Goal: Information Seeking & Learning: Learn about a topic

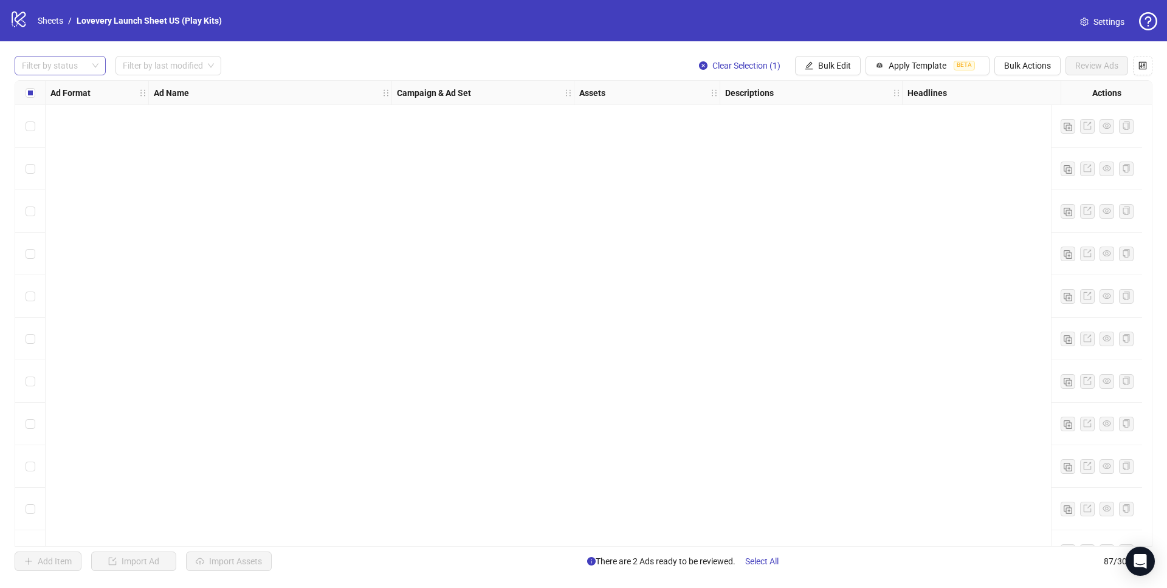
scroll to position [3264, 0]
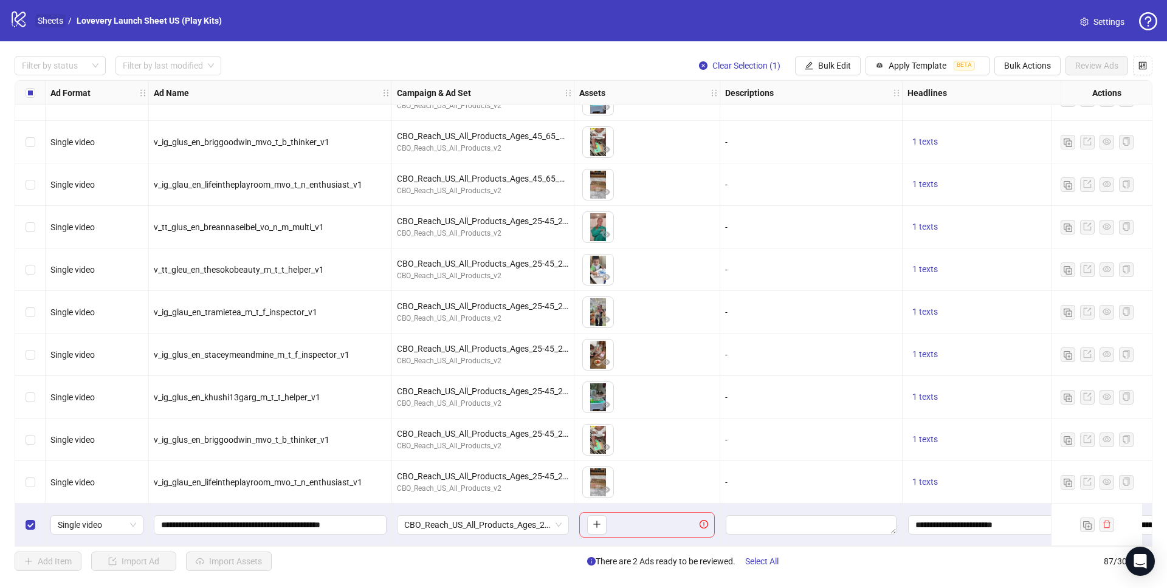
click at [60, 21] on link "Sheets" at bounding box center [50, 20] width 30 height 13
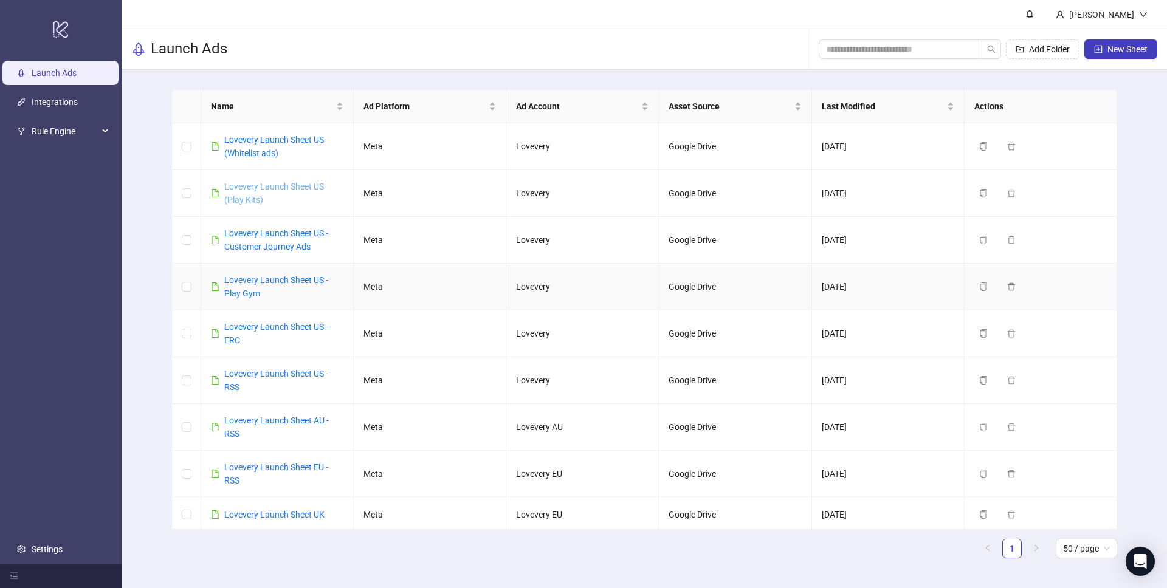
scroll to position [14, 0]
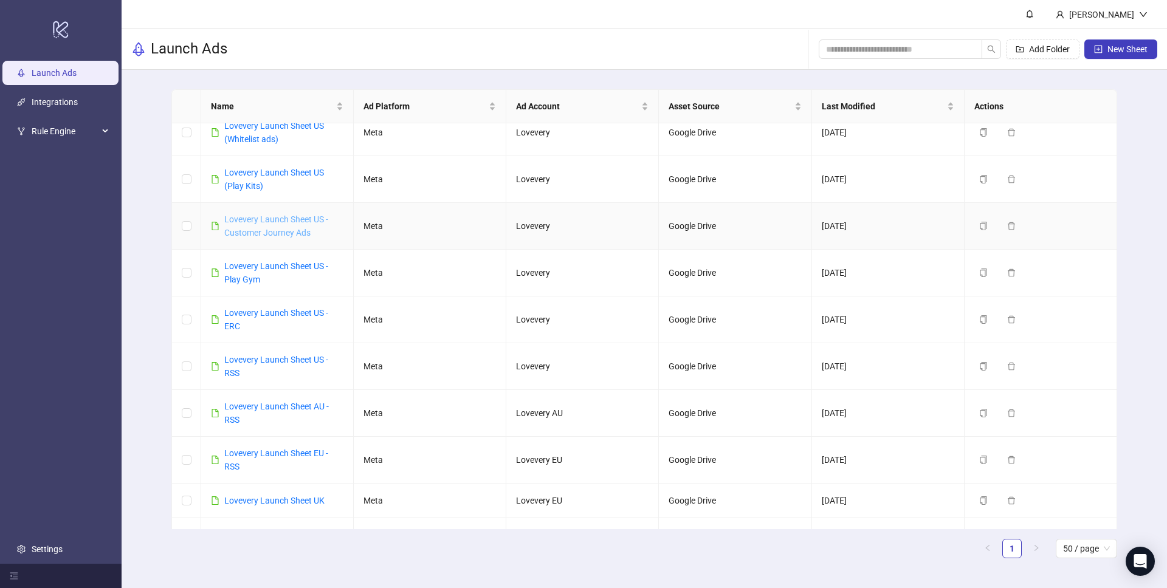
click at [267, 231] on link "Lovevery Launch Sheet US - Customer Journey Ads" at bounding box center [276, 225] width 104 height 23
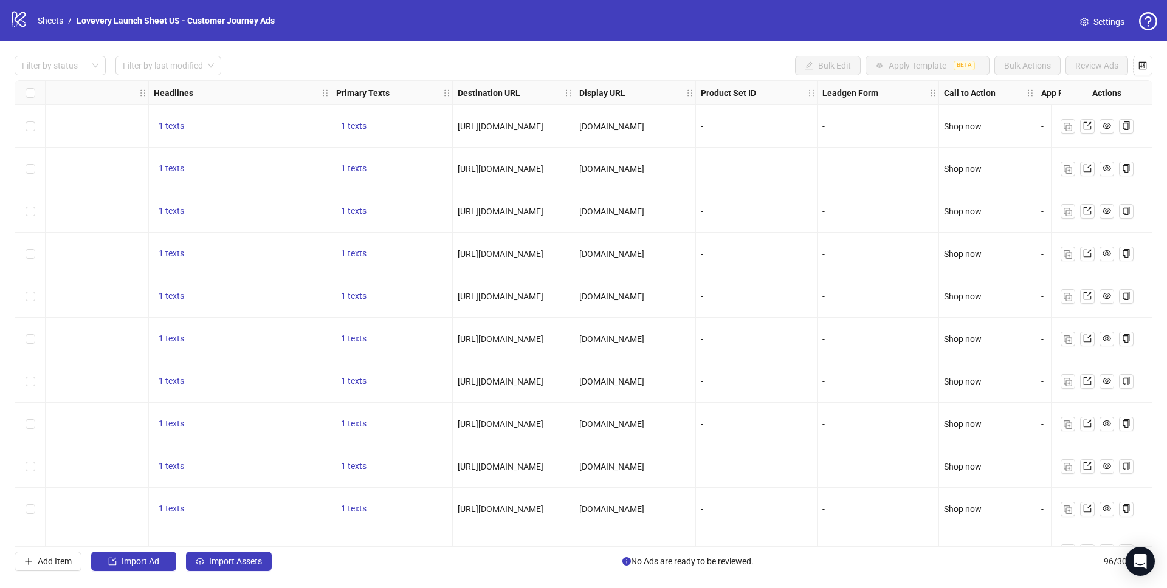
scroll to position [0, 860]
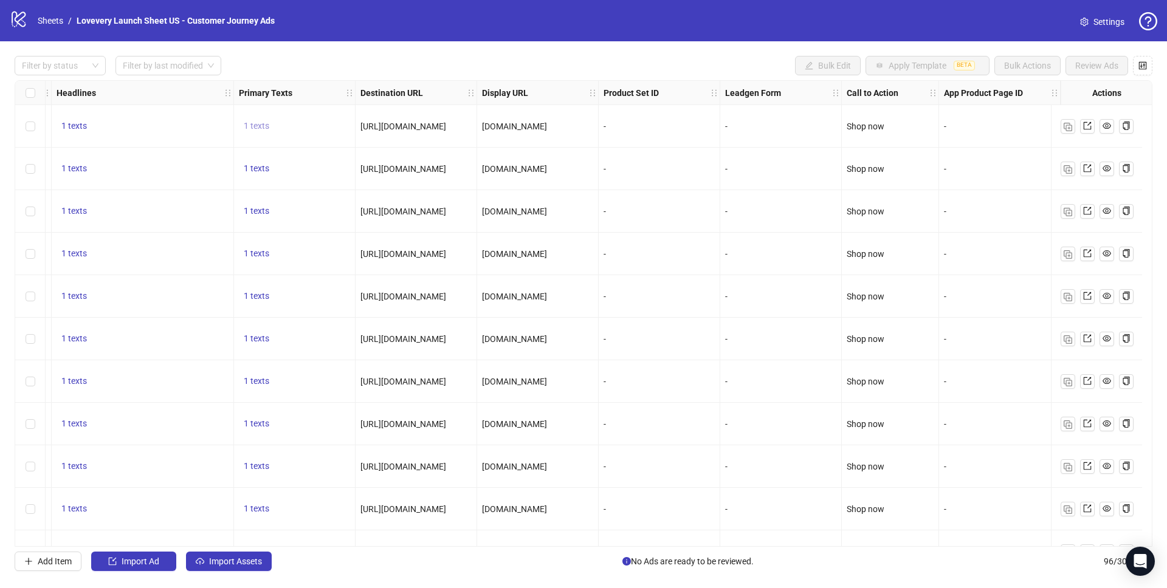
click at [248, 126] on span "1 texts" at bounding box center [257, 126] width 26 height 10
click at [251, 170] on span "1 texts" at bounding box center [257, 168] width 26 height 10
click at [255, 210] on span "1 texts" at bounding box center [257, 211] width 26 height 10
click at [248, 252] on span "1 texts" at bounding box center [257, 254] width 26 height 10
click at [247, 295] on span "1 texts" at bounding box center [257, 296] width 26 height 10
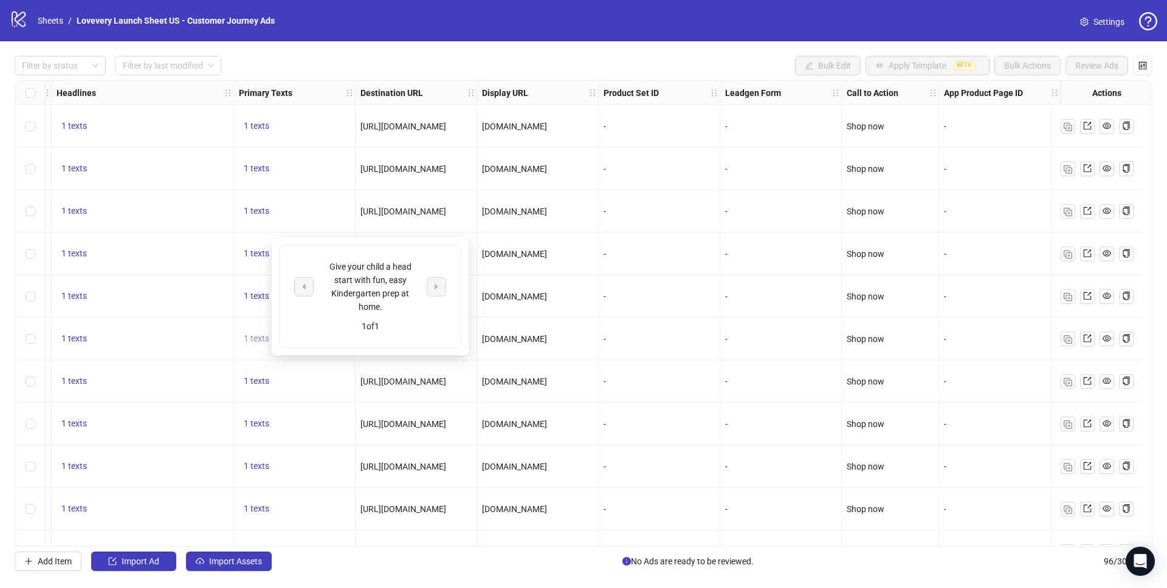
click at [251, 337] on span "1 texts" at bounding box center [257, 339] width 26 height 10
click at [250, 380] on span "1 texts" at bounding box center [257, 381] width 26 height 10
click at [252, 422] on span "1 texts" at bounding box center [257, 424] width 26 height 10
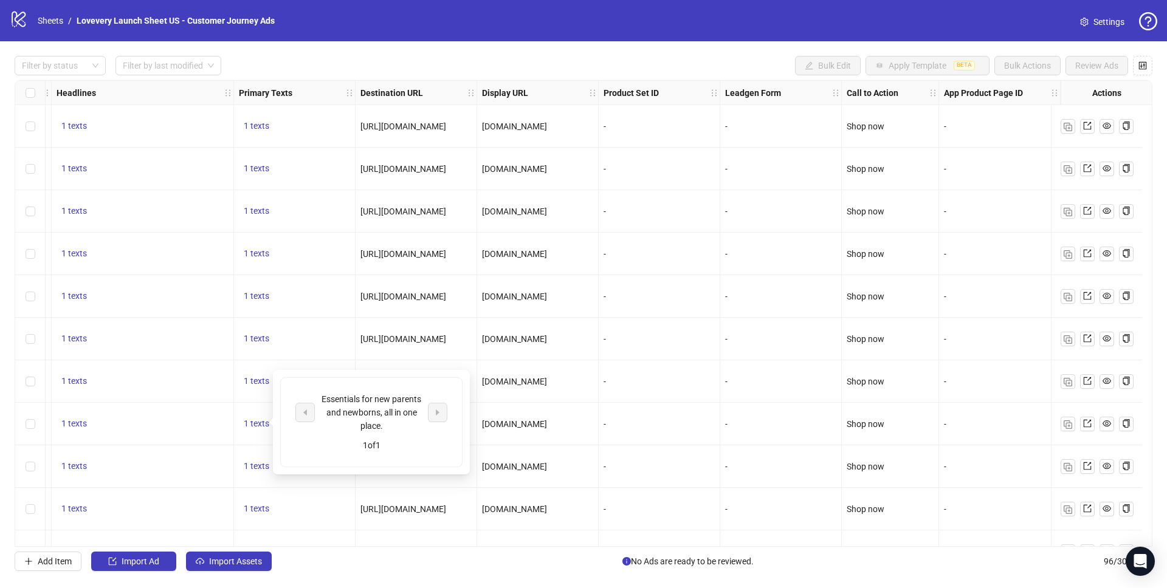
scroll to position [2, 859]
click at [252, 462] on span "1 texts" at bounding box center [257, 464] width 26 height 10
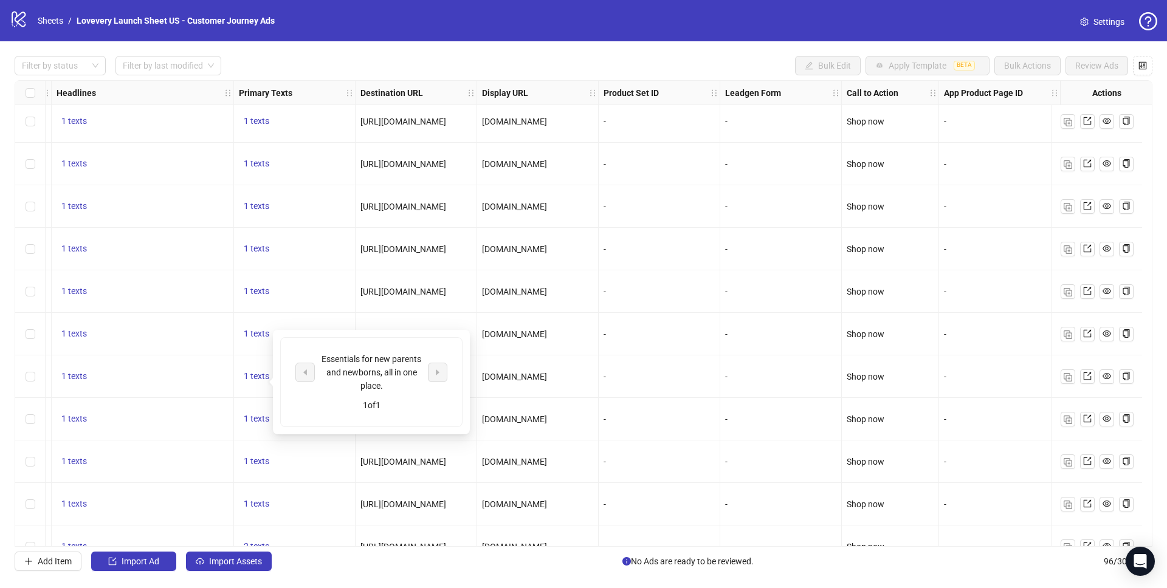
scroll to position [84, 859]
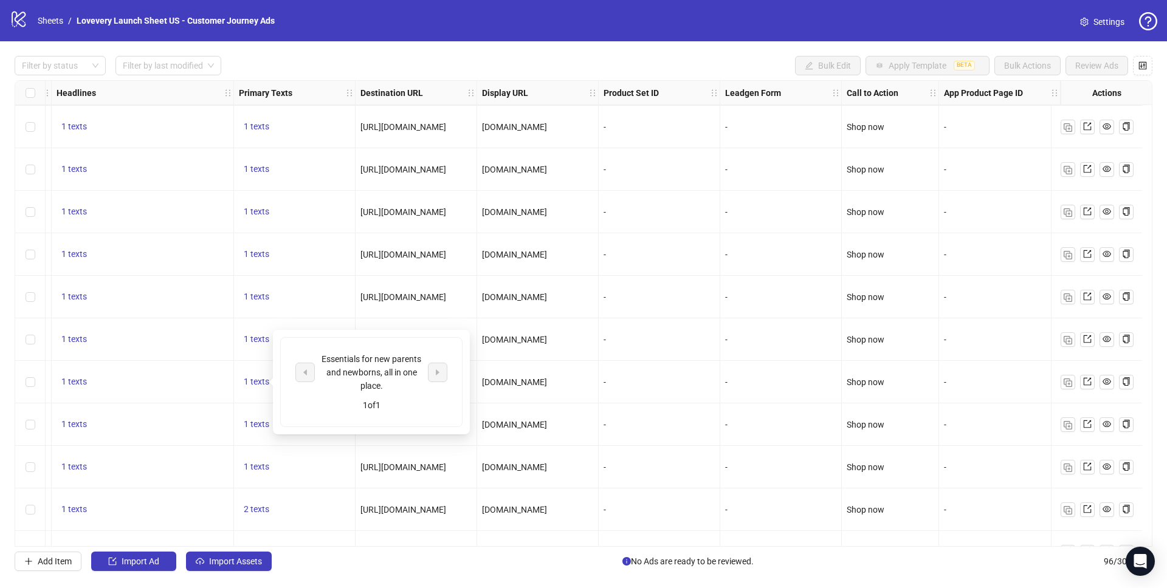
drag, startPoint x: 252, startPoint y: 423, endPoint x: 253, endPoint y: 450, distance: 27.4
click at [252, 423] on span "1 texts" at bounding box center [257, 424] width 26 height 10
click at [250, 465] on span "1 texts" at bounding box center [257, 467] width 26 height 10
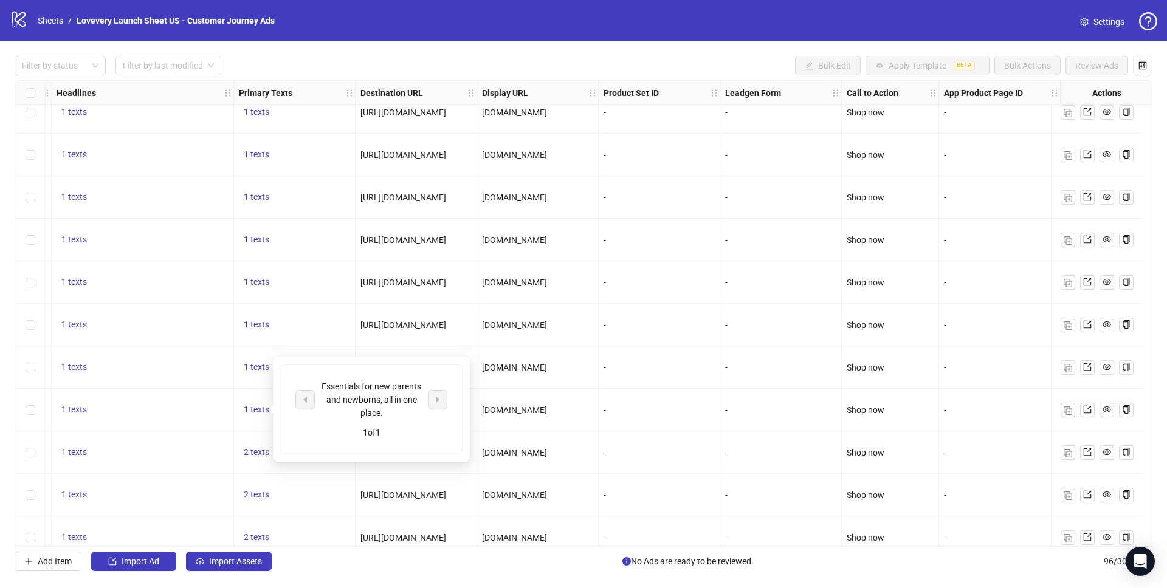
scroll to position [160, 859]
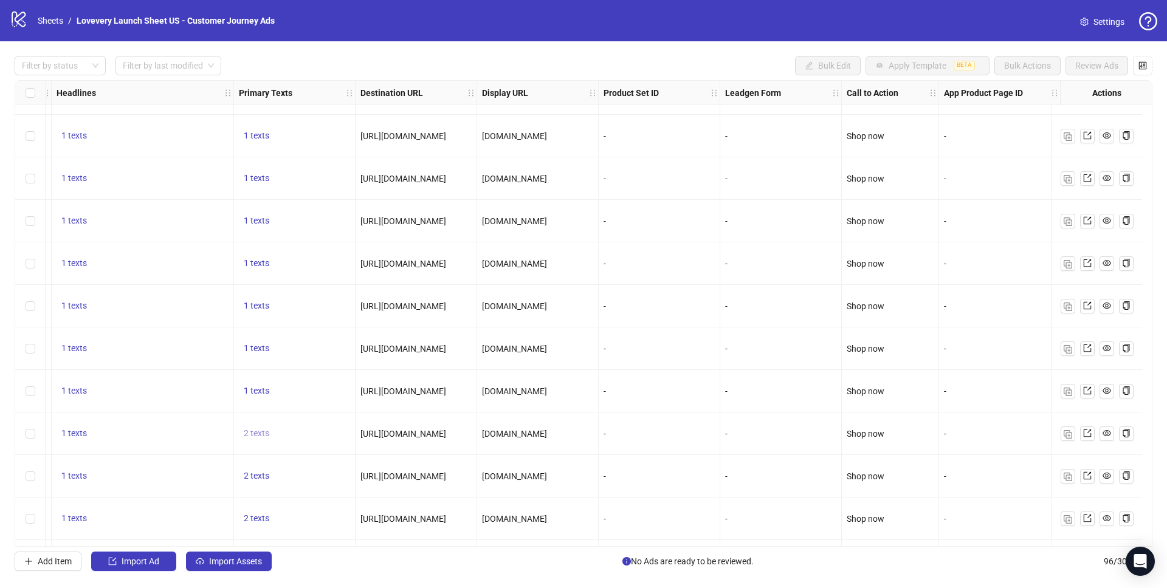
click at [251, 434] on span "2 texts" at bounding box center [257, 433] width 26 height 10
click at [439, 425] on icon "caret-right" at bounding box center [437, 424] width 9 height 9
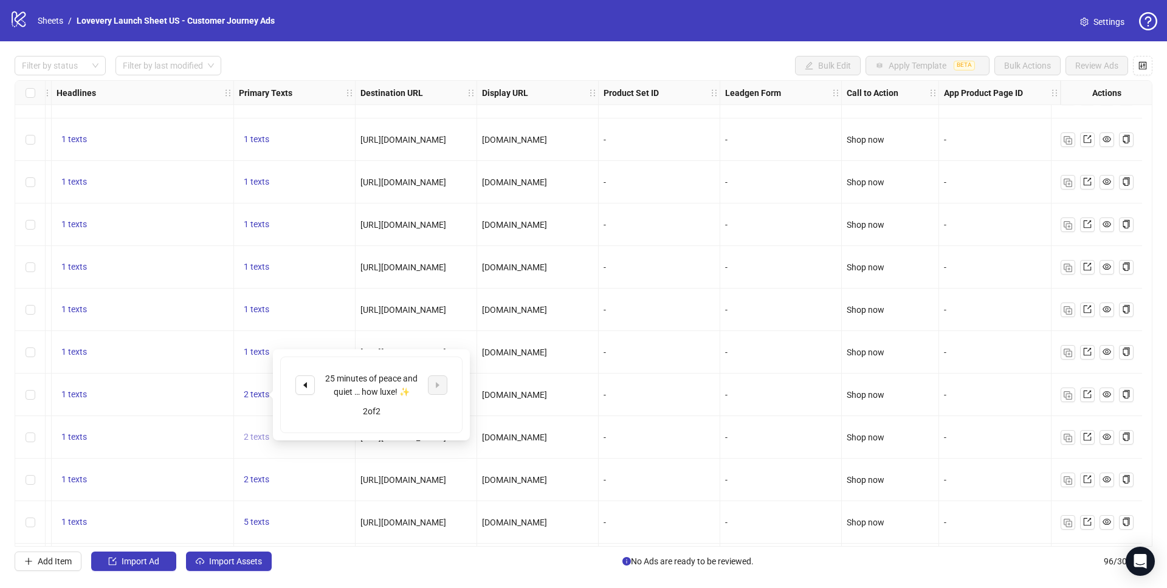
click at [244, 437] on span "2 texts" at bounding box center [257, 437] width 26 height 10
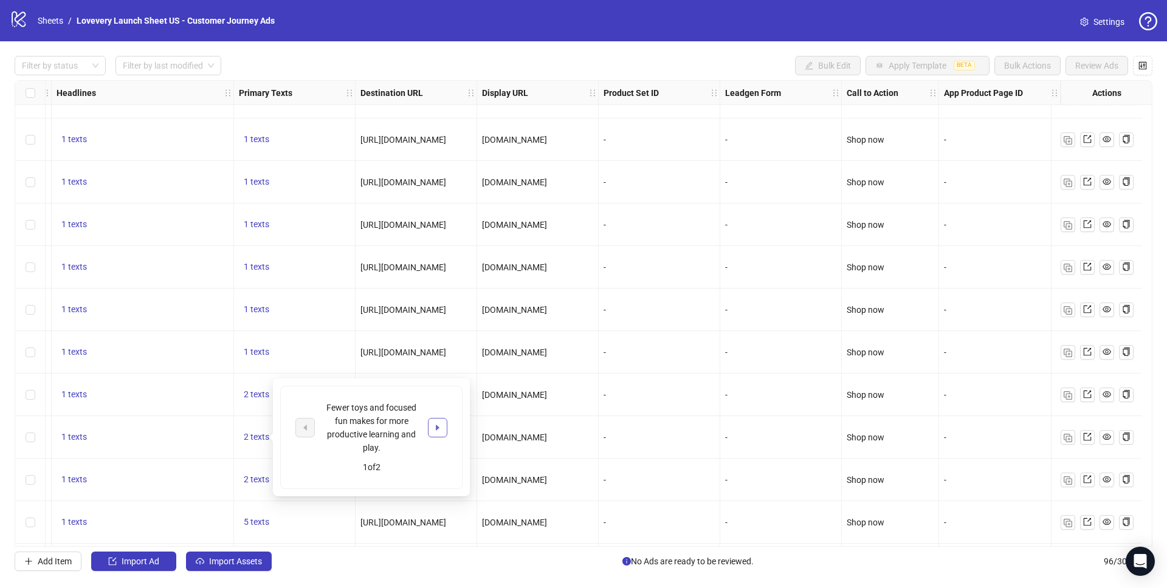
click at [434, 434] on button "button" at bounding box center [437, 427] width 19 height 19
click at [255, 479] on span "2 texts" at bounding box center [257, 480] width 26 height 10
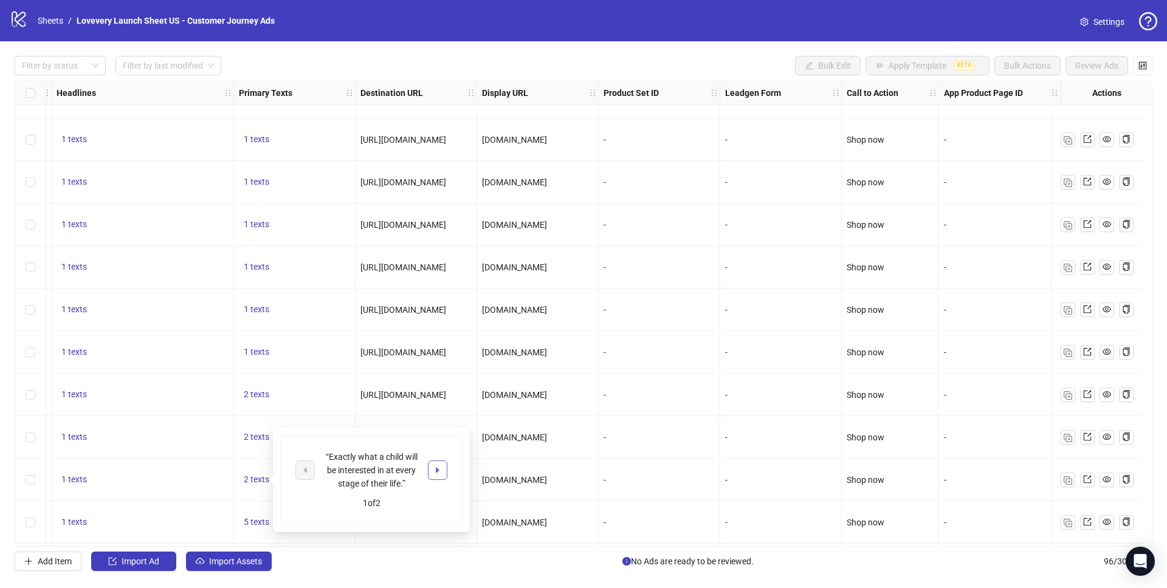
click at [435, 472] on icon "caret-right" at bounding box center [437, 470] width 9 height 9
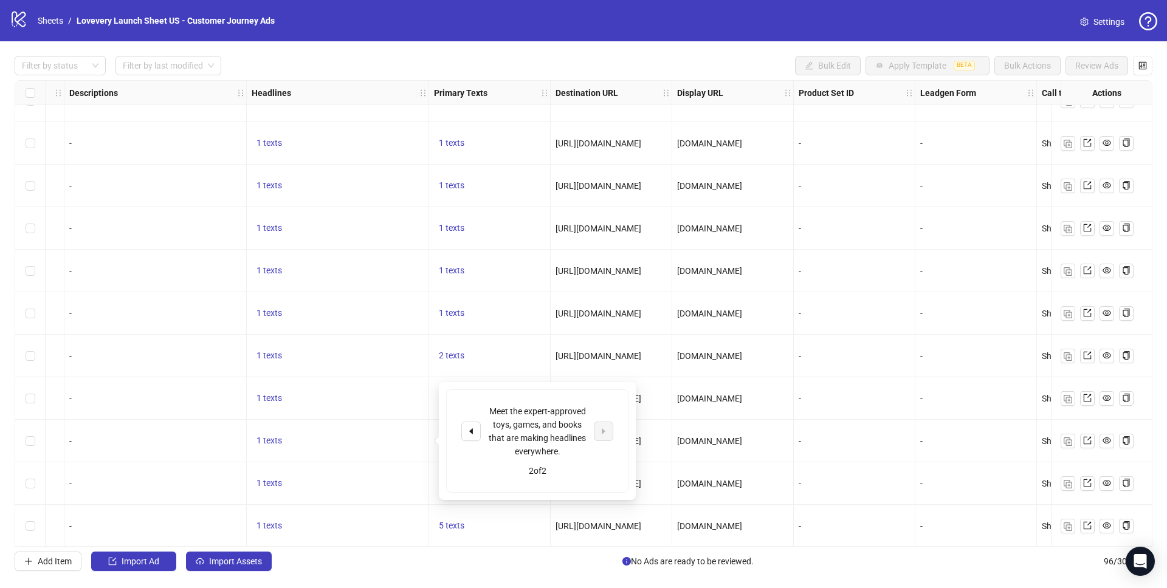
scroll to position [238, 698]
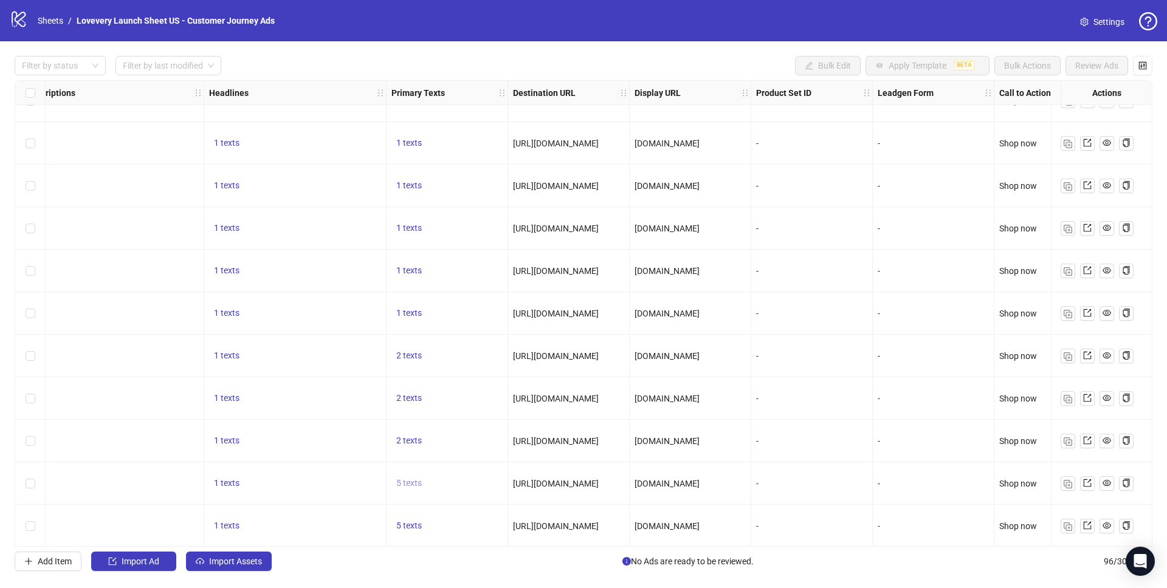
click at [413, 485] on span "5 texts" at bounding box center [409, 483] width 26 height 10
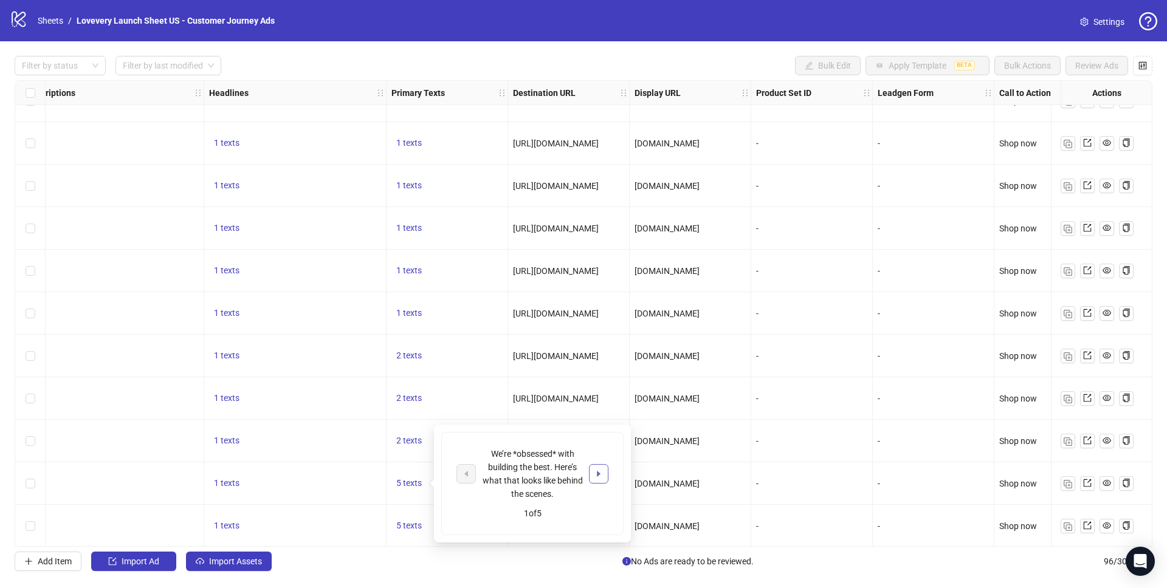
click at [600, 471] on icon "caret-right" at bounding box center [598, 474] width 9 height 9
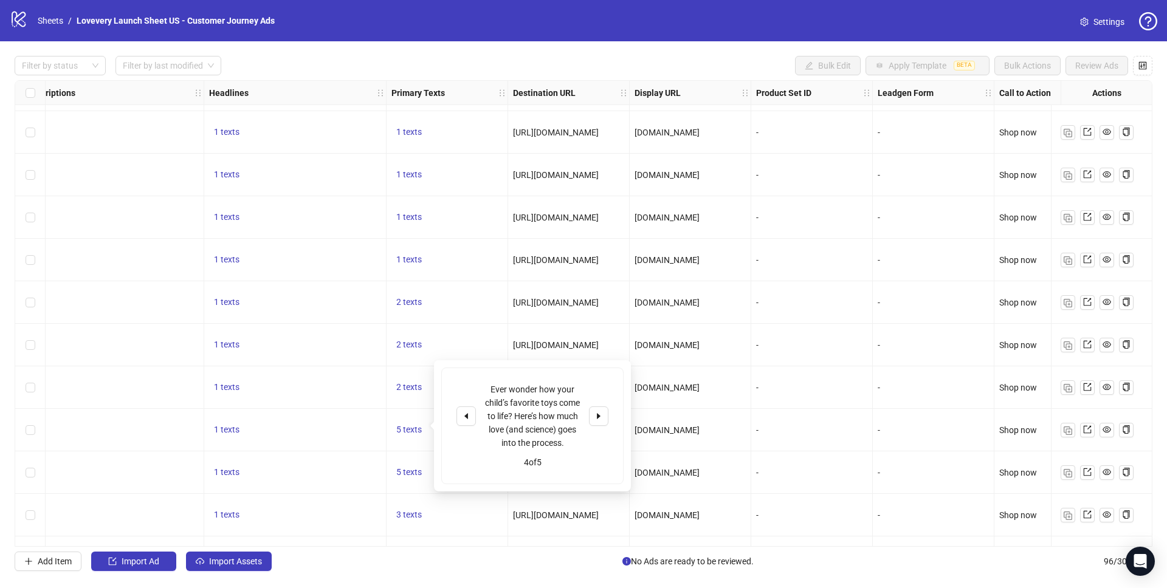
scroll to position [296, 698]
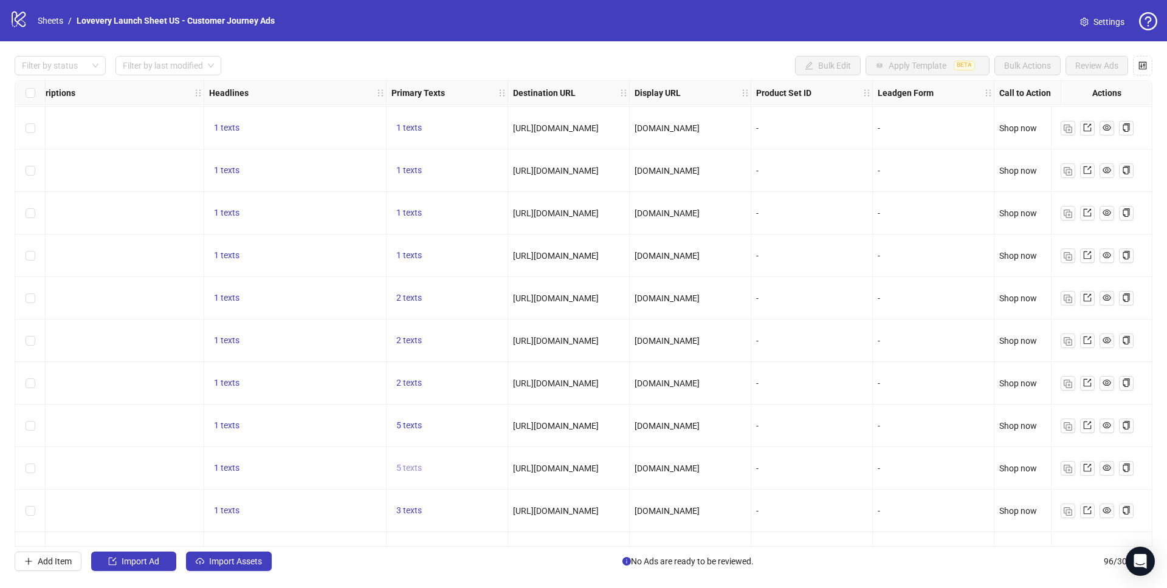
click at [407, 468] on span "5 texts" at bounding box center [409, 468] width 26 height 10
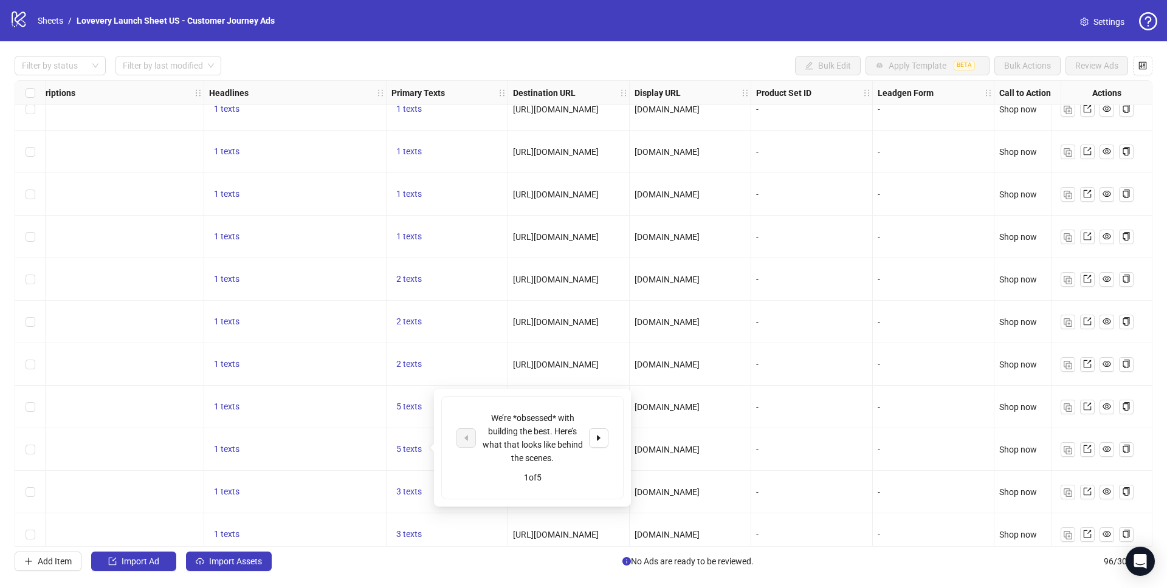
scroll to position [317, 698]
click at [417, 490] on span "3 texts" at bounding box center [409, 490] width 26 height 10
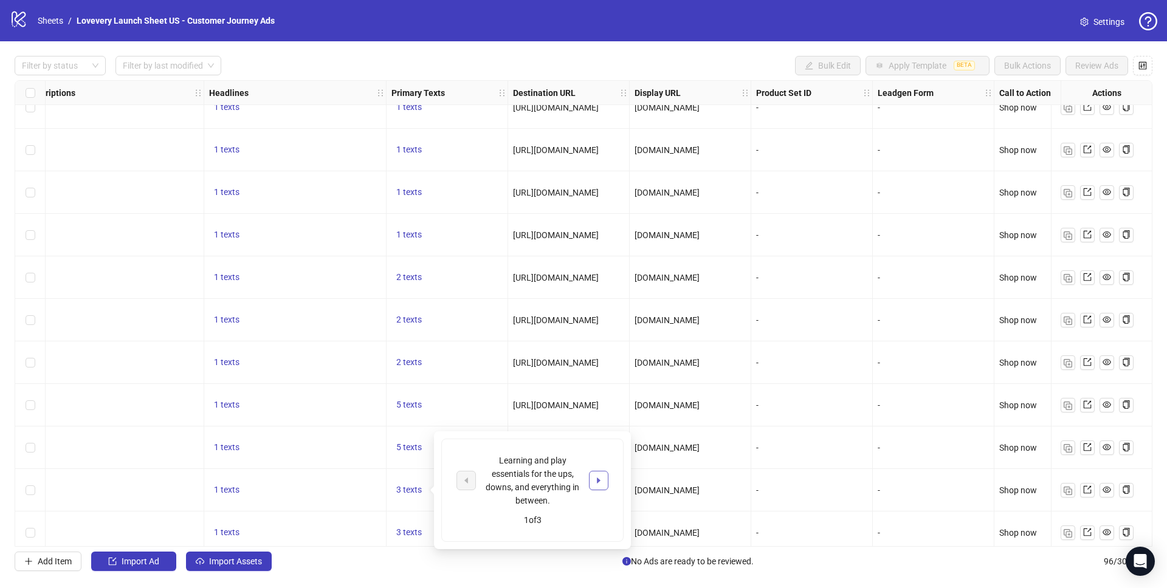
click at [603, 481] on button "button" at bounding box center [598, 480] width 19 height 19
click at [406, 533] on span "3 texts" at bounding box center [409, 532] width 26 height 10
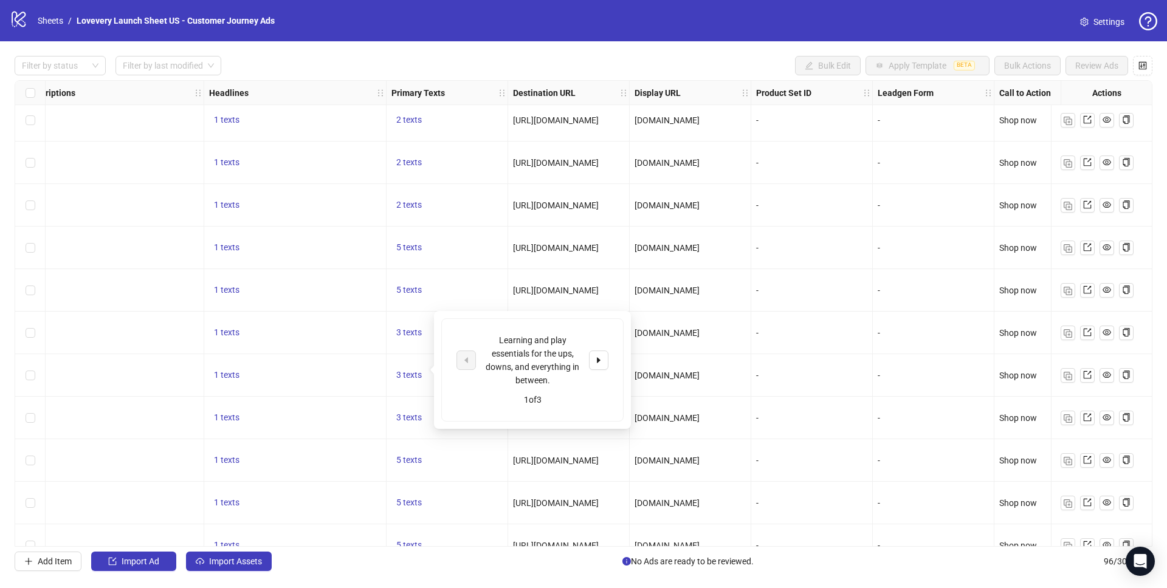
scroll to position [484, 698]
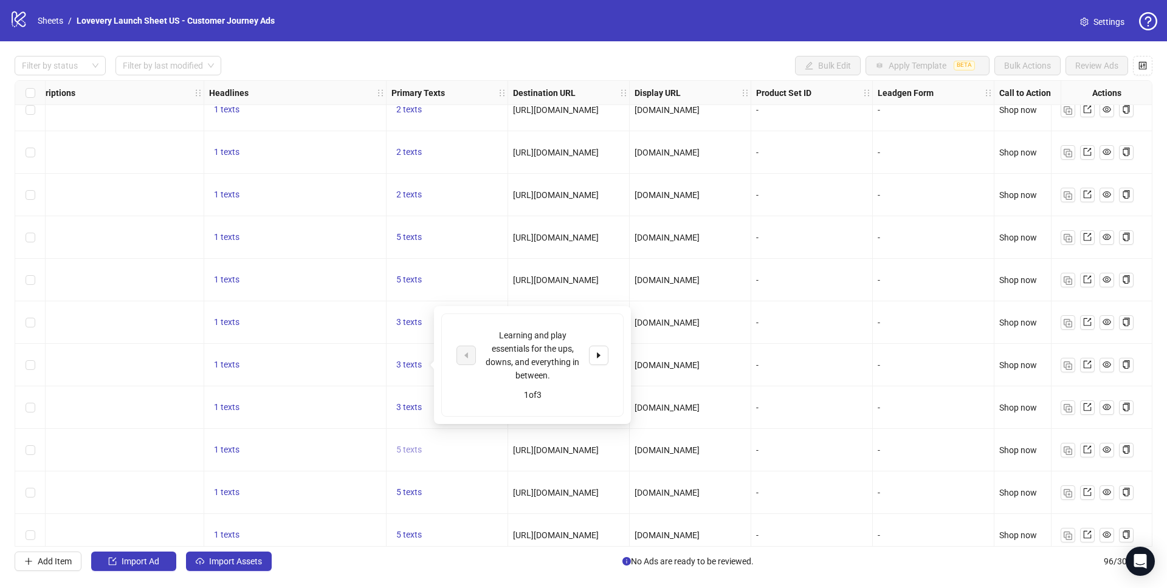
click at [407, 452] on span "5 texts" at bounding box center [409, 450] width 26 height 10
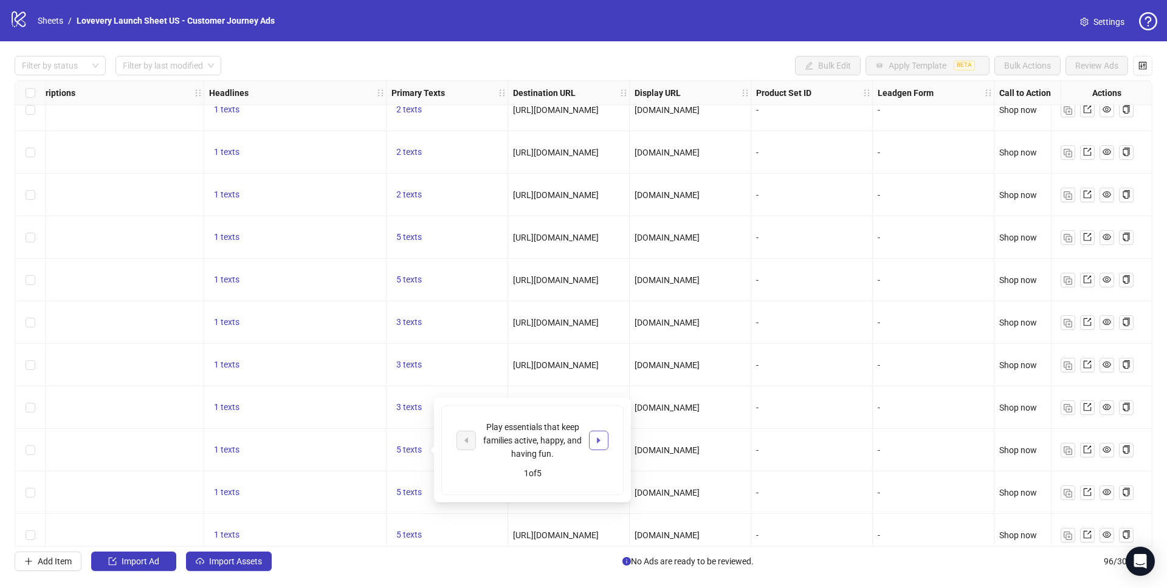
click at [602, 441] on icon "caret-right" at bounding box center [598, 440] width 9 height 9
click at [602, 438] on icon "caret-right" at bounding box center [598, 434] width 9 height 9
click at [602, 439] on icon "caret-right" at bounding box center [598, 440] width 9 height 9
click at [602, 440] on icon "caret-right" at bounding box center [598, 440] width 9 height 9
drag, startPoint x: 460, startPoint y: 440, endPoint x: 511, endPoint y: 439, distance: 51.0
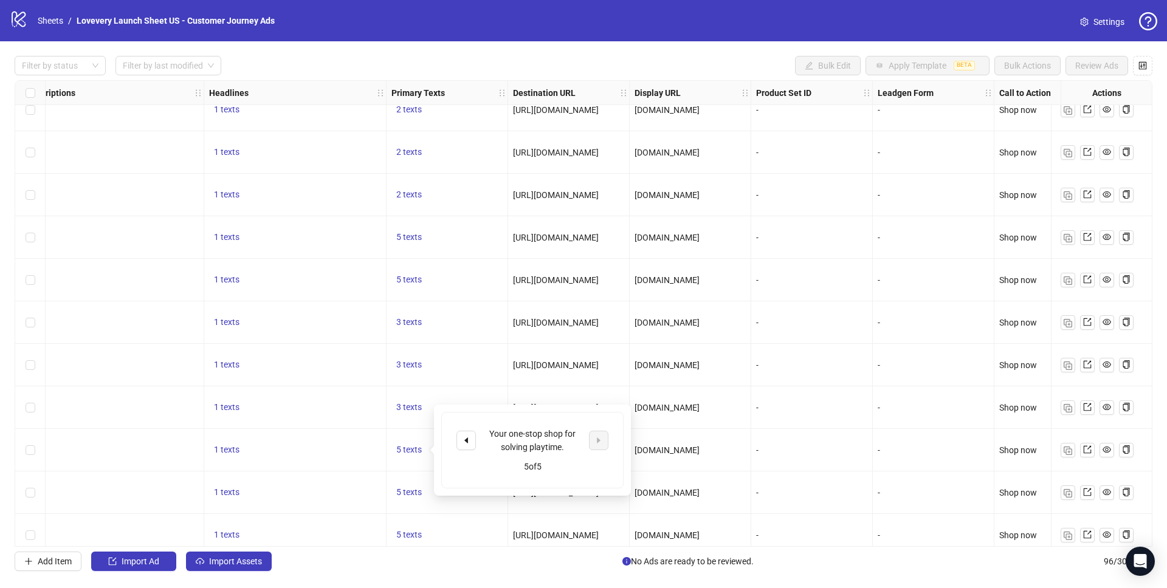
click at [460, 440] on button "button" at bounding box center [465, 440] width 19 height 19
drag, startPoint x: 492, startPoint y: 434, endPoint x: 570, endPoint y: 442, distance: 78.8
click at [570, 442] on div "Fun, connection, and support at every age." at bounding box center [532, 440] width 101 height 27
